Goal: Task Accomplishment & Management: Manage account settings

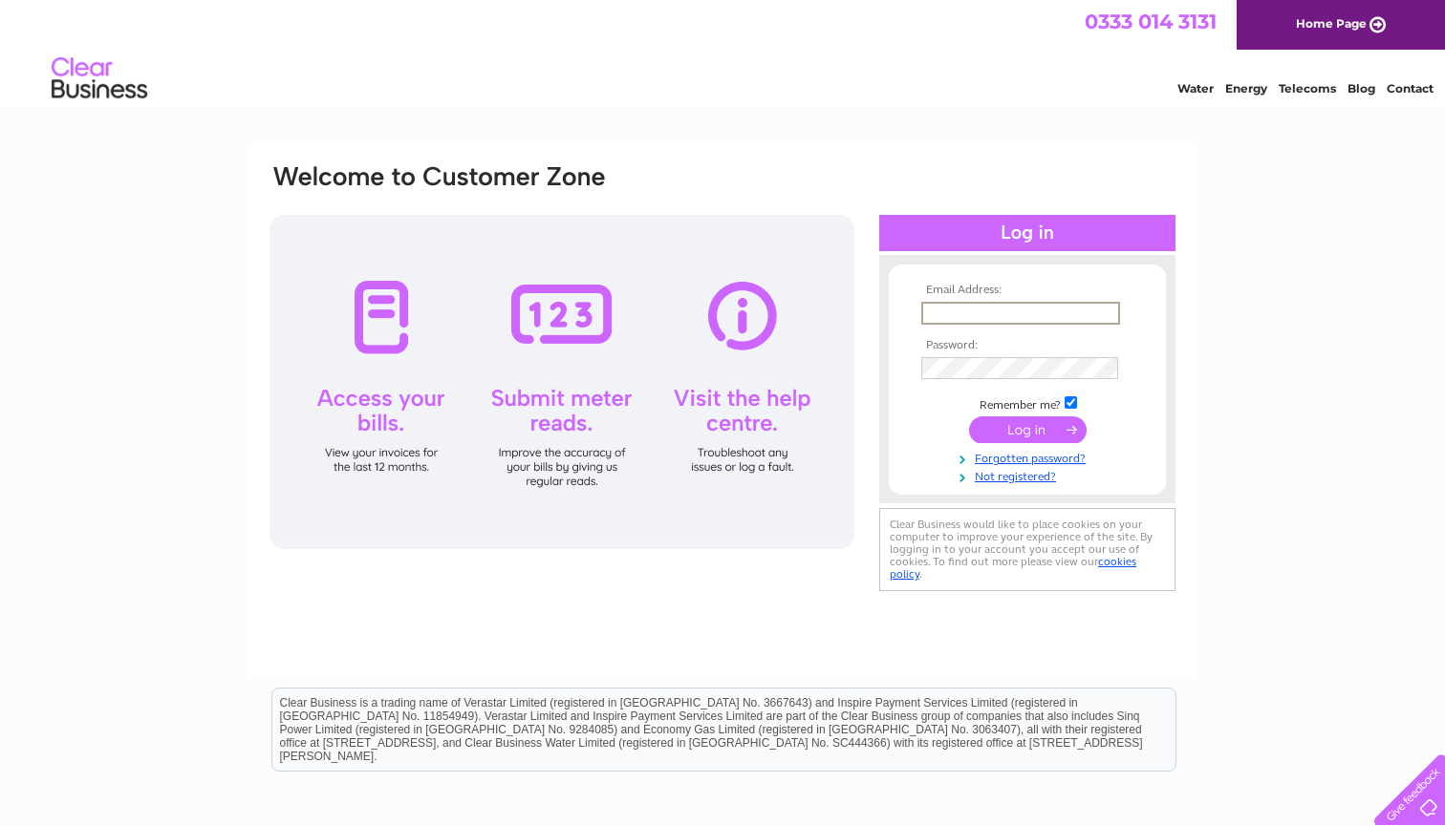
type input "[PERSON_NAME][EMAIL_ADDRESS][DOMAIN_NAME]"
click at [1006, 427] on input "submit" at bounding box center [1028, 430] width 118 height 27
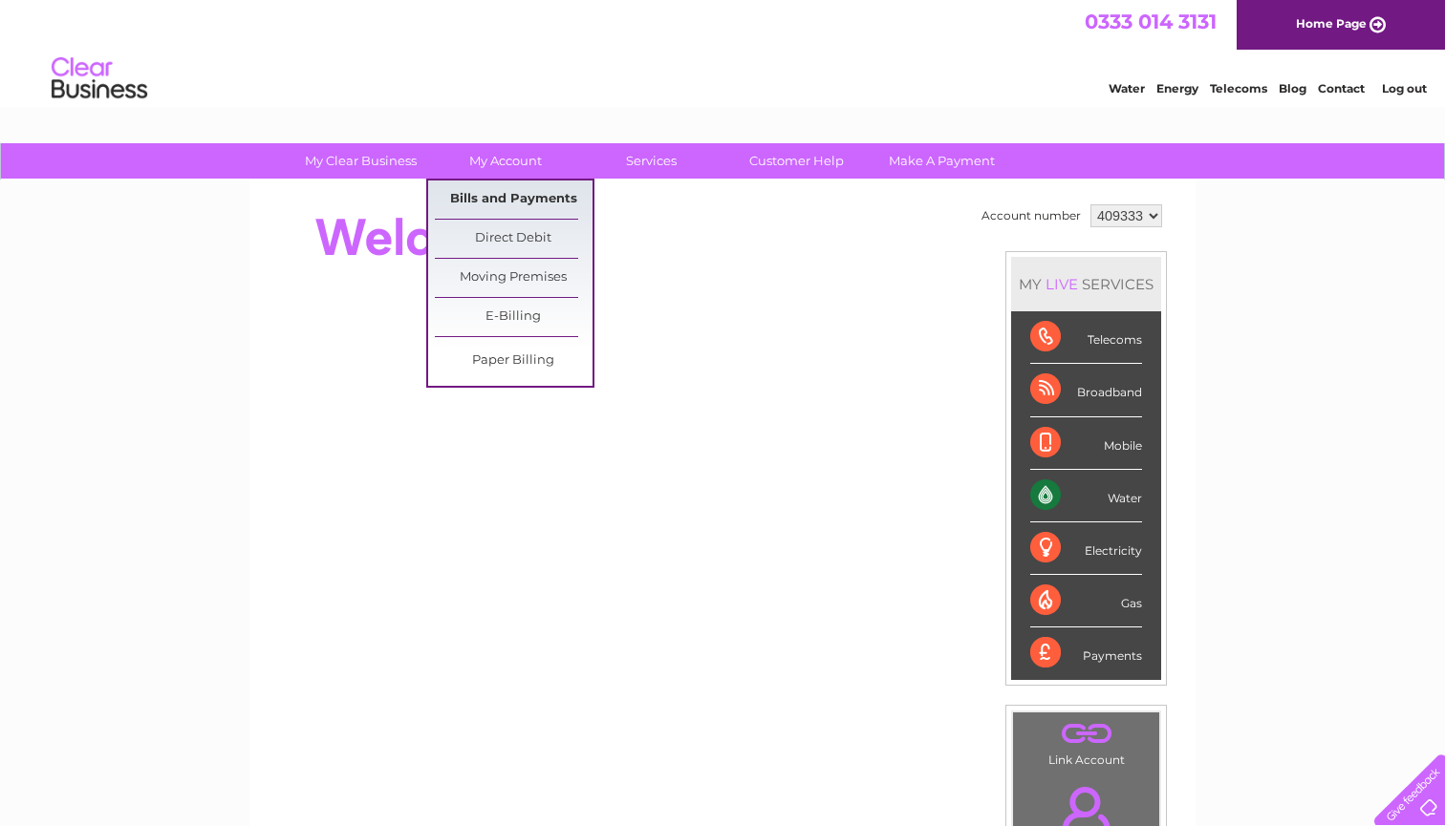
click at [492, 196] on link "Bills and Payments" at bounding box center [514, 200] width 158 height 38
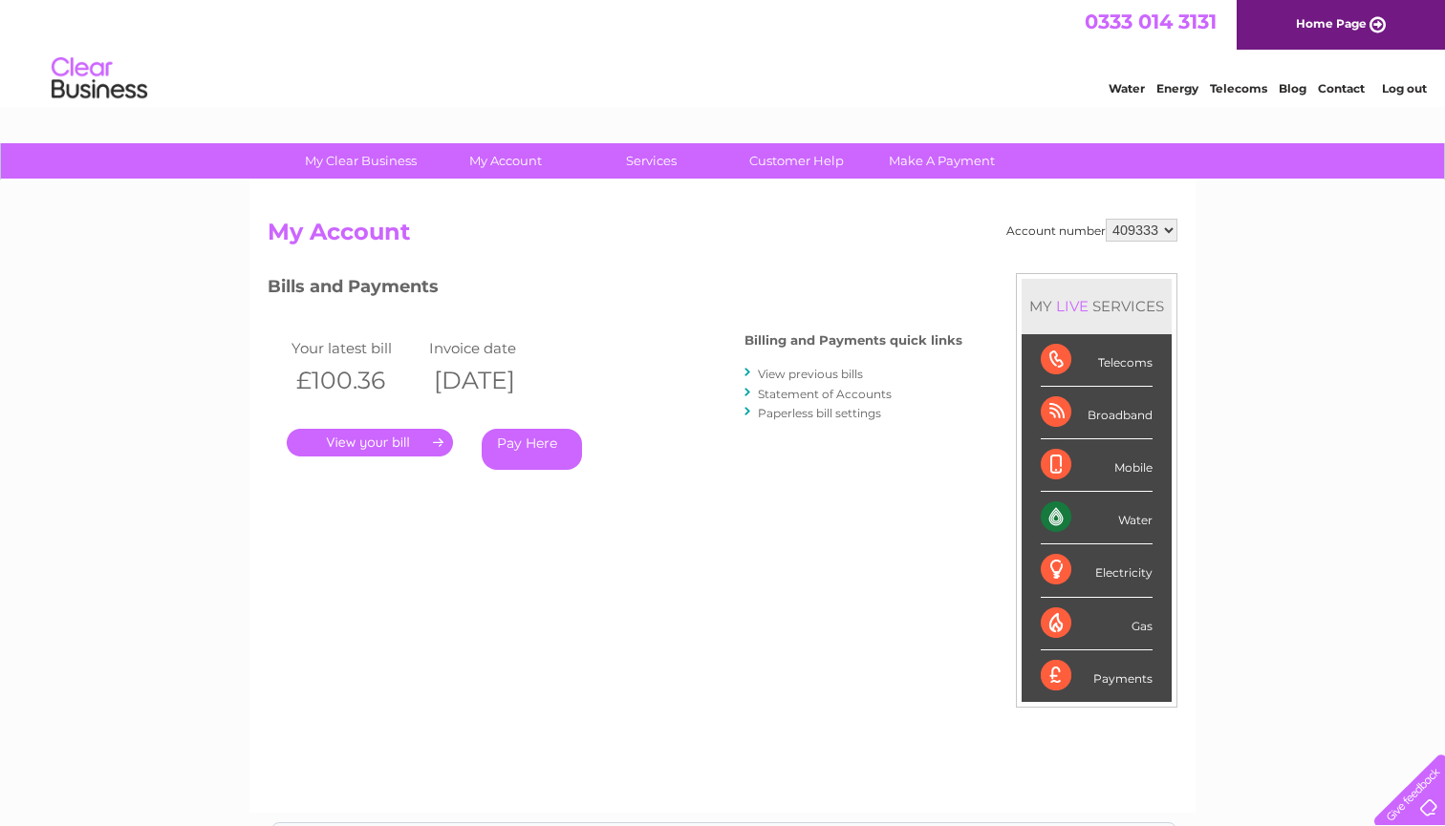
click at [380, 454] on link "." at bounding box center [370, 443] width 166 height 28
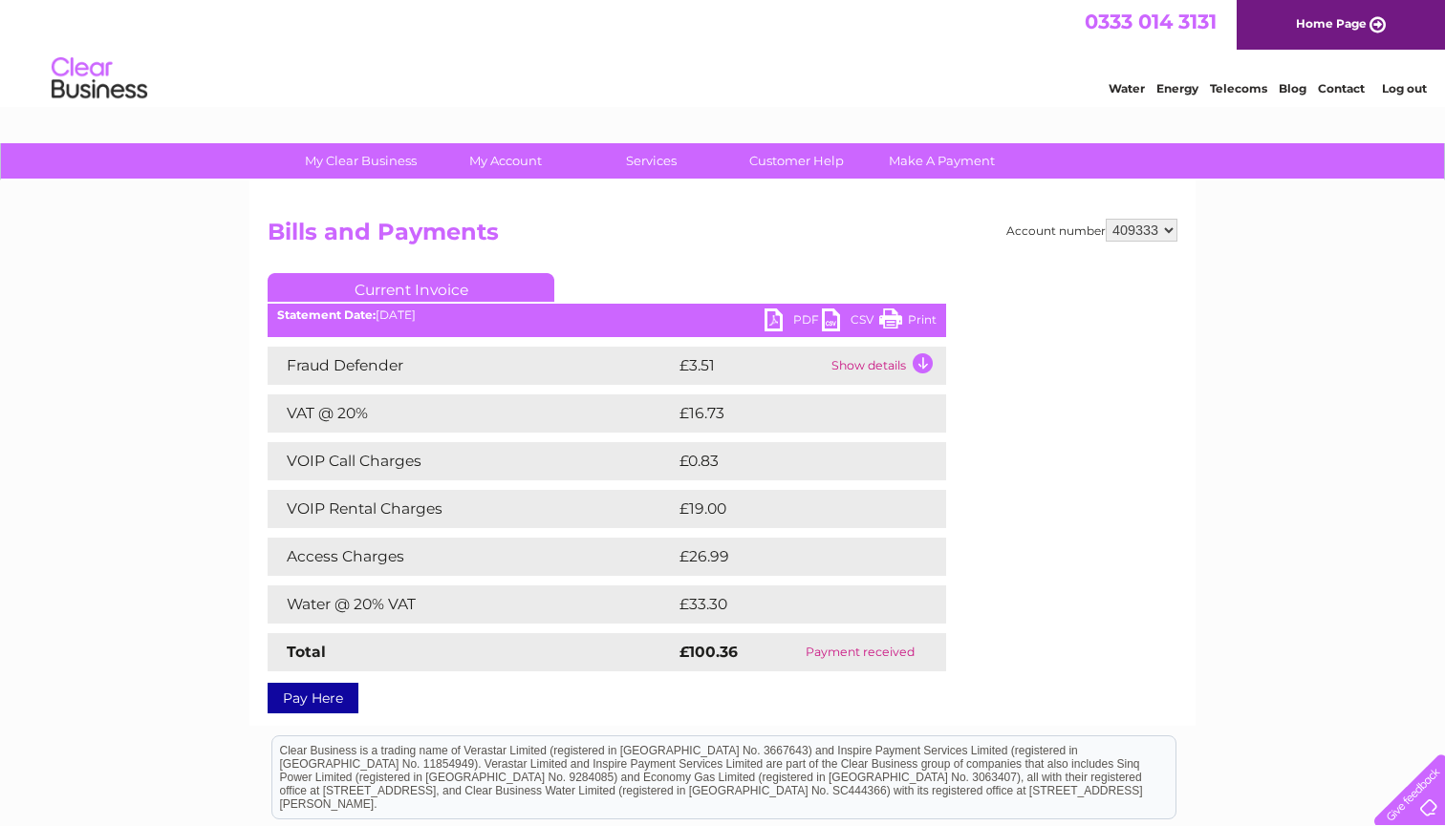
click at [810, 316] on link "PDF" at bounding box center [792, 323] width 57 height 28
